Goal: Task Accomplishment & Management: Use online tool/utility

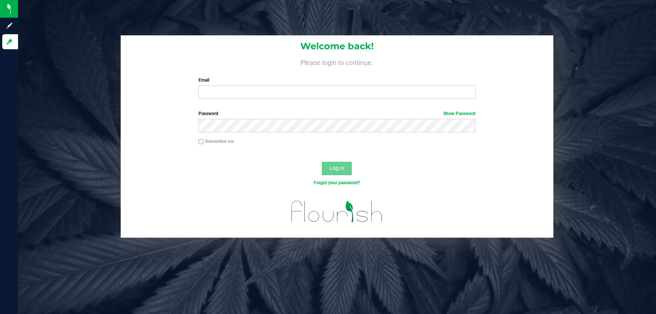
click at [217, 94] on input "Email" at bounding box center [338, 92] width 278 height 14
click at [245, 89] on input "Email" at bounding box center [338, 92] width 278 height 14
click at [245, 91] on input "Email" at bounding box center [338, 92] width 278 height 14
click at [309, 89] on input "Email" at bounding box center [338, 92] width 278 height 14
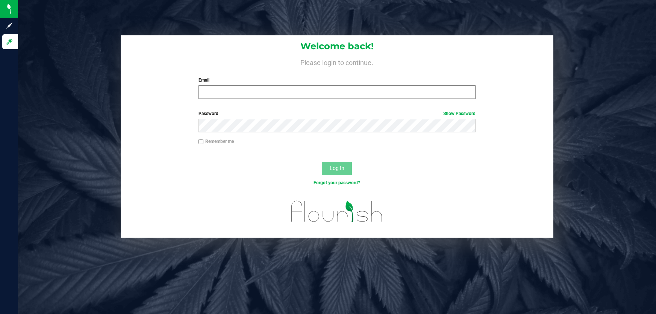
click at [287, 93] on input "Email" at bounding box center [338, 92] width 278 height 14
click at [170, 92] on div "Welcome back! Please login to continue. Email Required Please format your email…" at bounding box center [337, 70] width 433 height 70
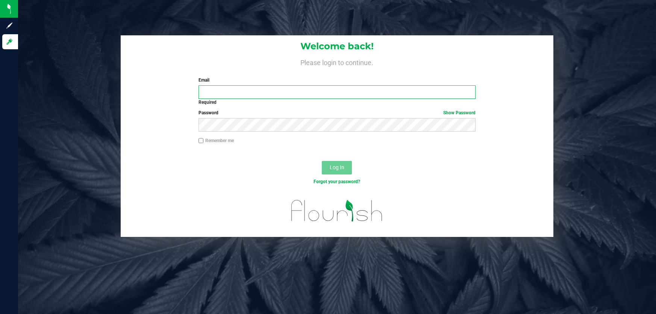
click at [293, 94] on input "Email" at bounding box center [338, 92] width 278 height 14
click at [293, 97] on input "Email" at bounding box center [338, 92] width 278 height 14
click at [293, 95] on input "Email" at bounding box center [338, 92] width 278 height 14
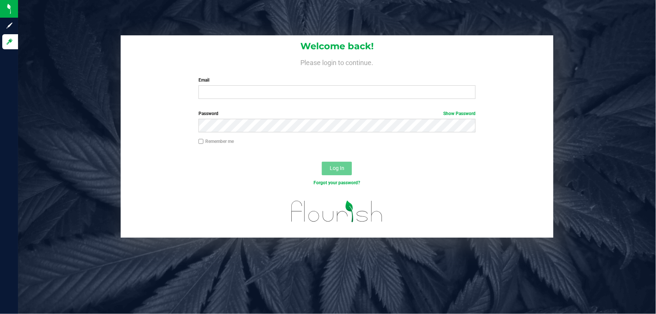
drag, startPoint x: 505, startPoint y: 6, endPoint x: 501, endPoint y: 9, distance: 5.4
click at [505, 6] on div "Welcome back! Please login to continue. Email Required Please format your email…" at bounding box center [337, 157] width 638 height 314
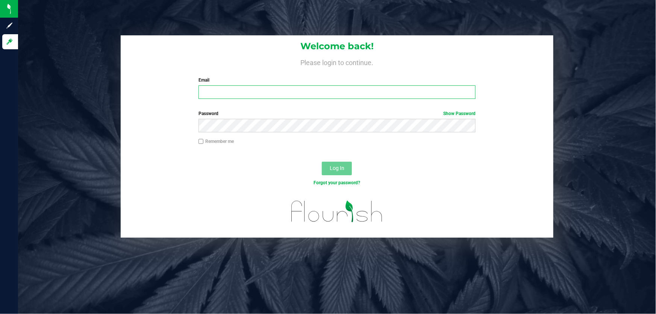
click at [293, 92] on input "Email" at bounding box center [338, 92] width 278 height 14
type input "rcrews@liveparallel.com"
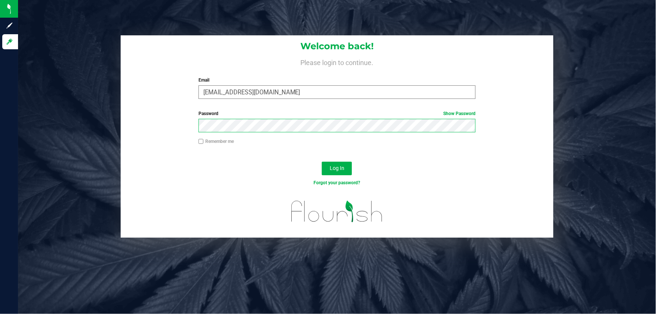
click at [322, 162] on button "Log In" at bounding box center [337, 169] width 30 height 14
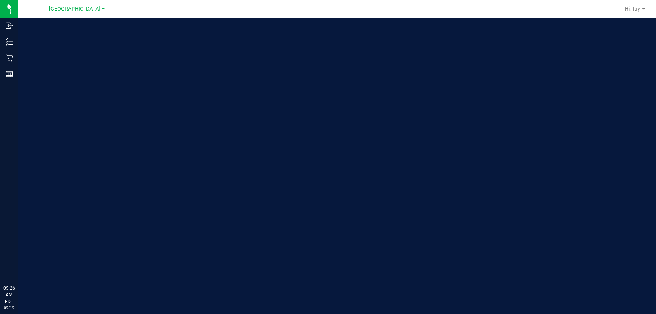
click at [345, 173] on div "Welcome to Flourish Software Seed-to-Sale Tracking & Analytics" at bounding box center [337, 166] width 638 height 296
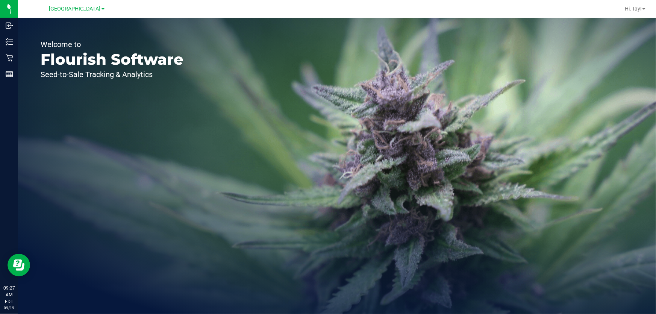
click at [61, 74] on p "Seed-to-Sale Tracking & Analytics" at bounding box center [112, 75] width 143 height 8
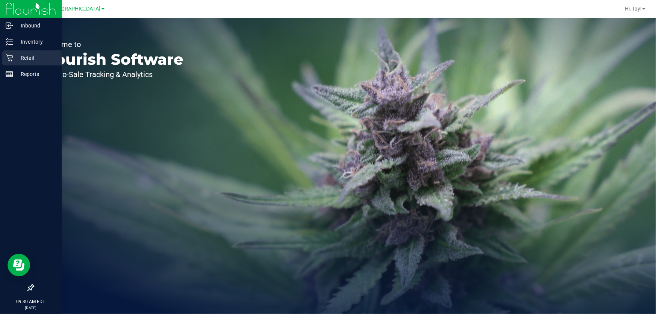
click at [10, 59] on icon at bounding box center [9, 58] width 7 height 7
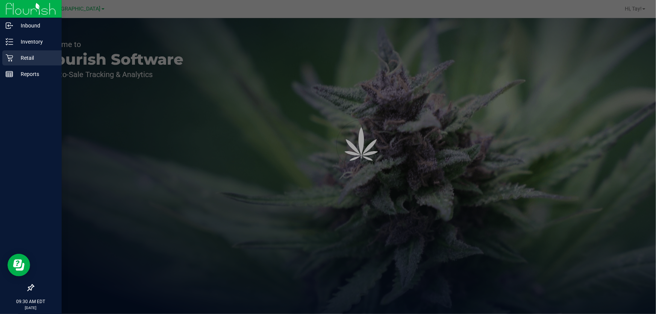
click at [10, 59] on icon at bounding box center [9, 58] width 7 height 7
